Goal: Task Accomplishment & Management: Complete application form

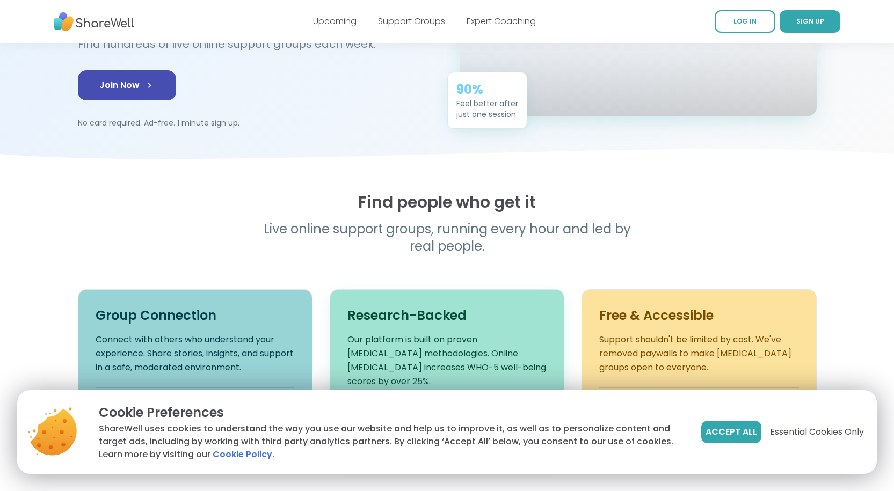
scroll to position [107, 0]
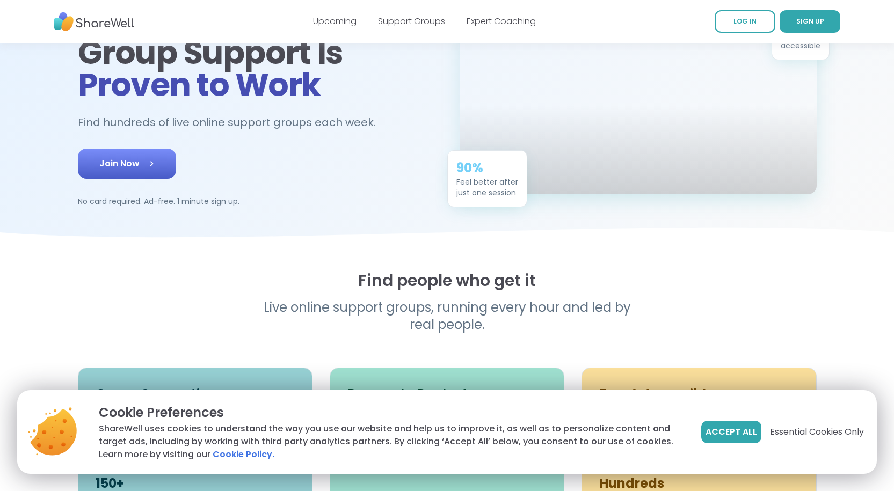
click at [99, 170] on span "Join Now" at bounding box center [126, 163] width 55 height 13
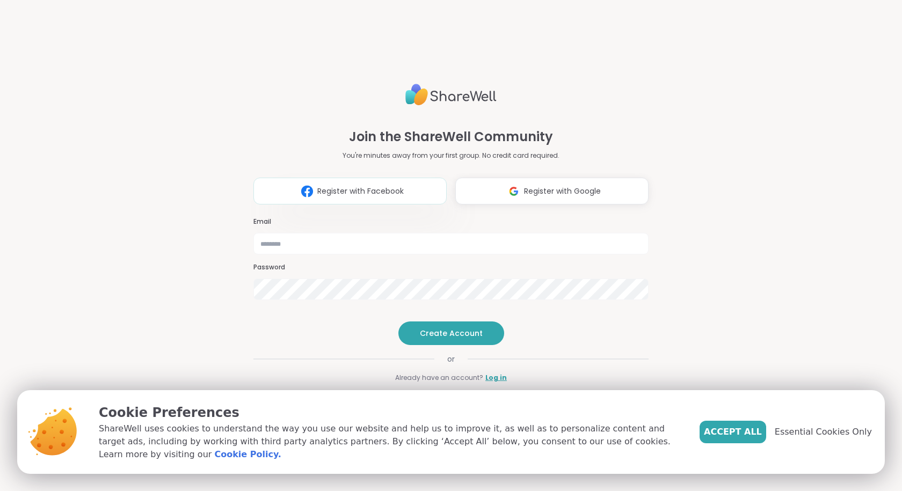
click at [324, 186] on span "Register with Facebook" at bounding box center [360, 191] width 86 height 11
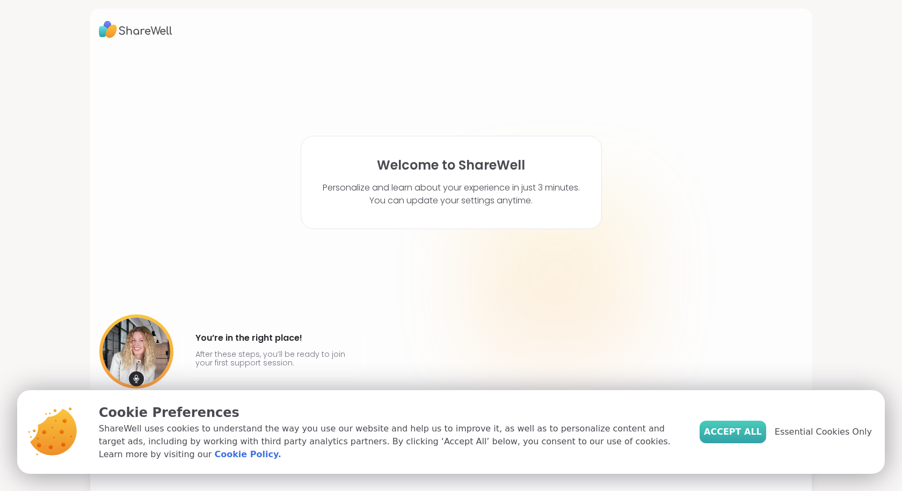
click at [754, 438] on span "Accept All" at bounding box center [733, 432] width 58 height 13
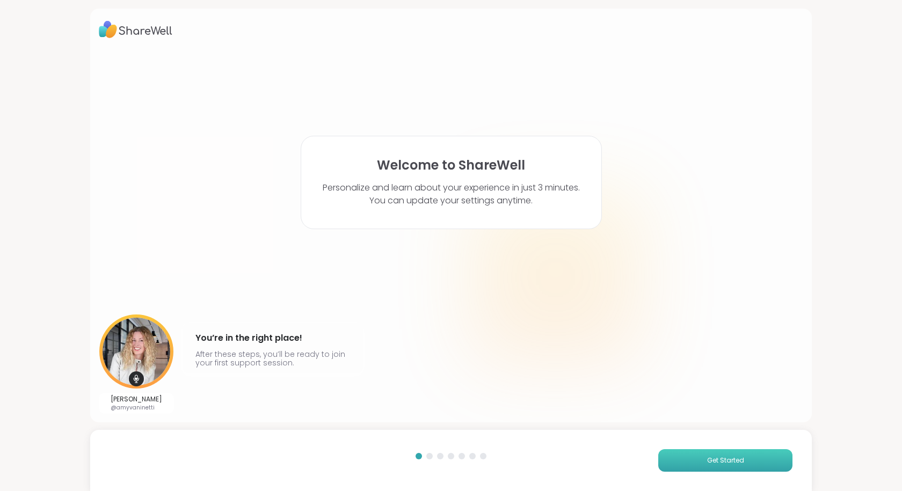
click at [724, 458] on span "Get Started" at bounding box center [725, 461] width 37 height 10
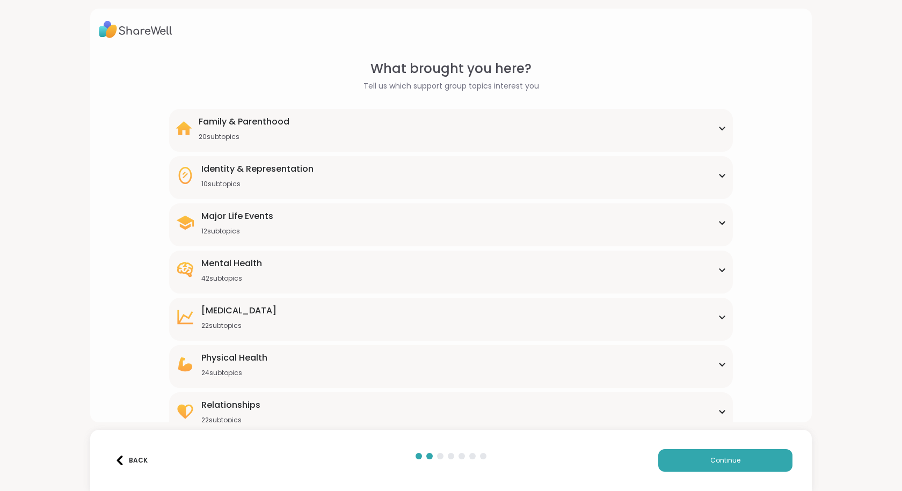
click at [233, 263] on div "Mental Health" at bounding box center [231, 263] width 61 height 13
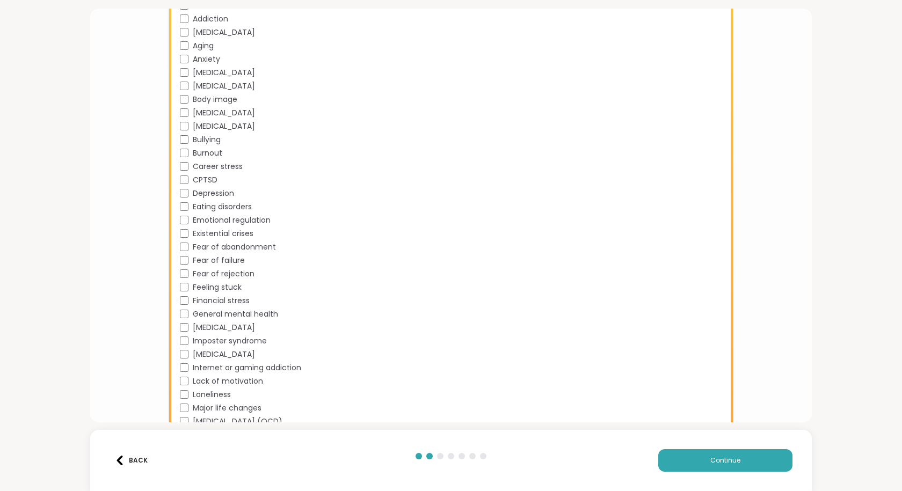
scroll to position [268, 0]
